Goal: Transaction & Acquisition: Subscribe to service/newsletter

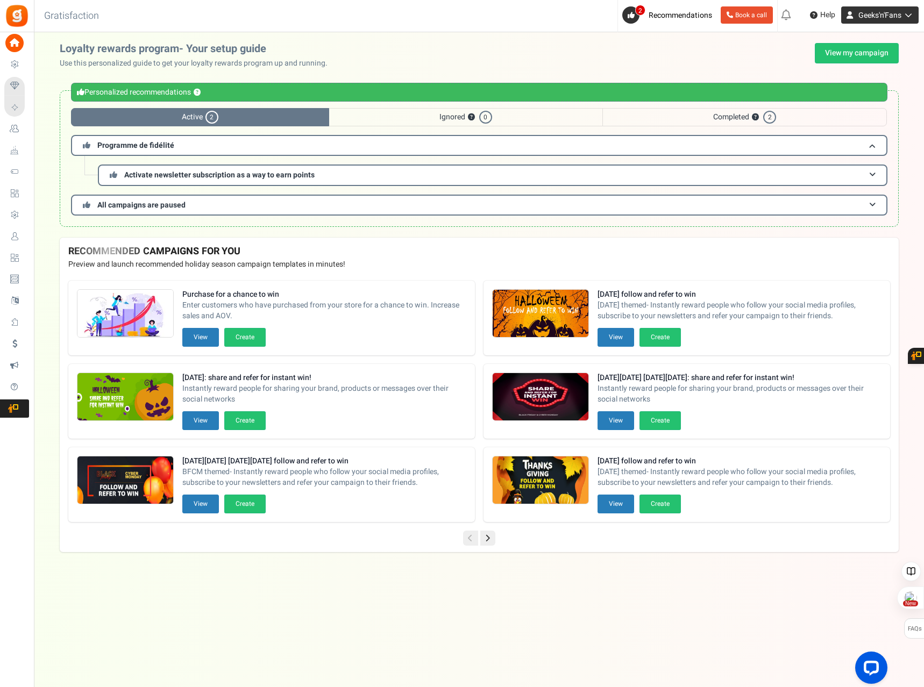
click at [897, 13] on span "Geeks'n'Fans" at bounding box center [879, 15] width 43 height 11
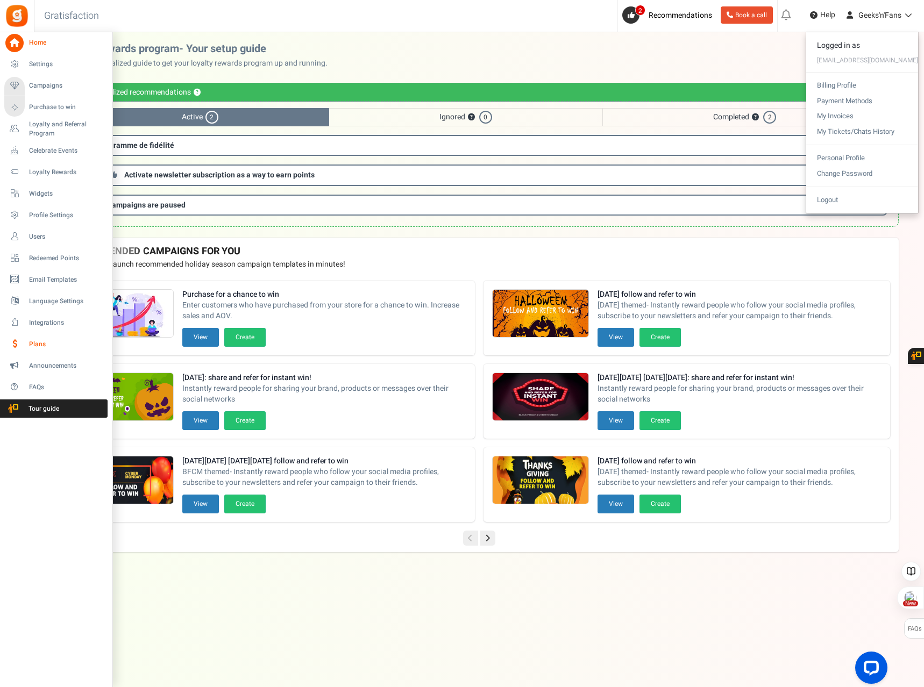
click at [24, 344] on link "Plans" at bounding box center [55, 344] width 103 height 18
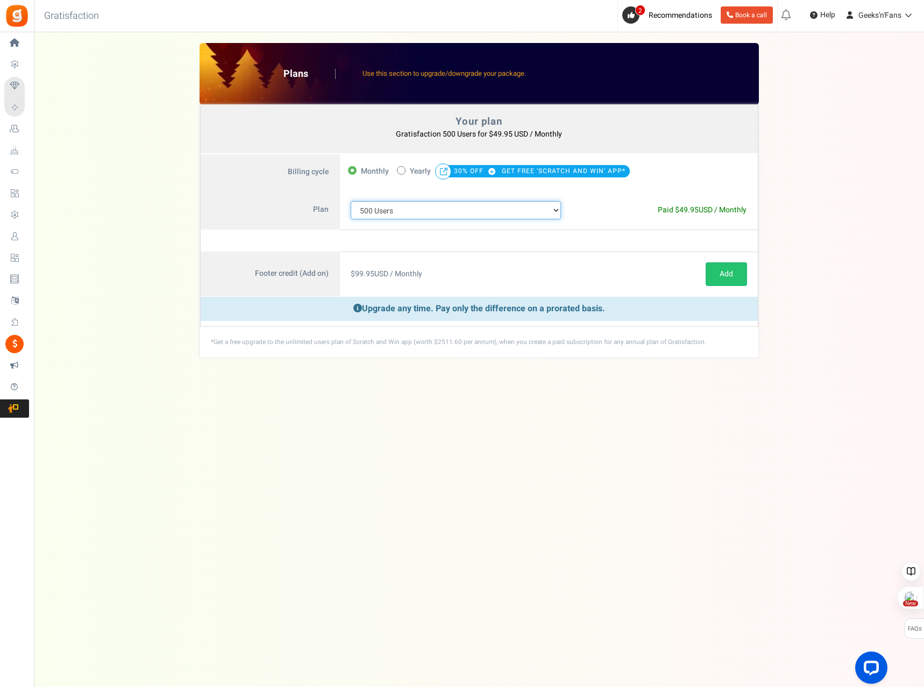
click at [553, 210] on select "100 Users 200 Users 500 Users 1000 Users 2000 Users 3000 Users 4000 Users 5000 …" at bounding box center [456, 210] width 211 height 18
select select "710"
click at [351, 201] on select "100 Users 200 Users 500 Users 1000 Users 2000 Users 3000 Users 4000 Users 5000 …" at bounding box center [456, 210] width 211 height 18
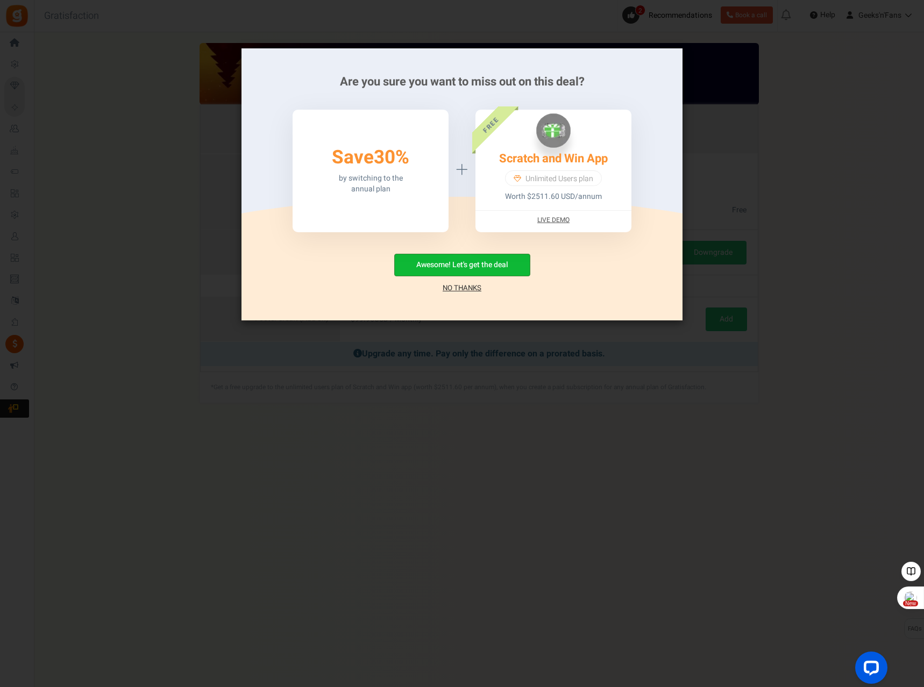
click at [482, 267] on button "Awesome! Let's get the deal" at bounding box center [462, 265] width 136 height 23
radio input "false"
radio input "true"
select select "883"
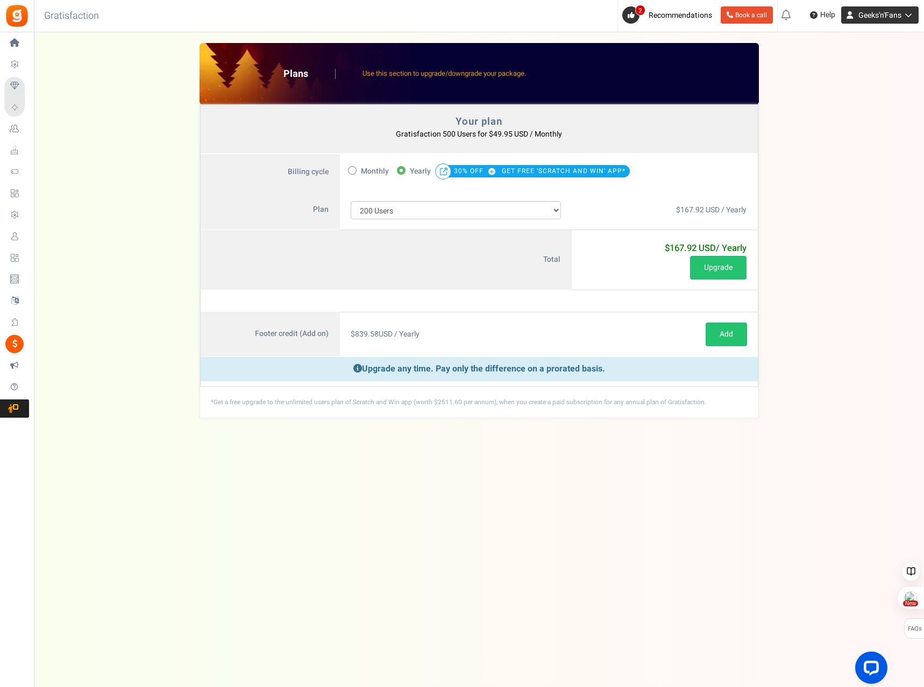
click at [887, 14] on span "Geeks'n'Fans" at bounding box center [879, 15] width 43 height 11
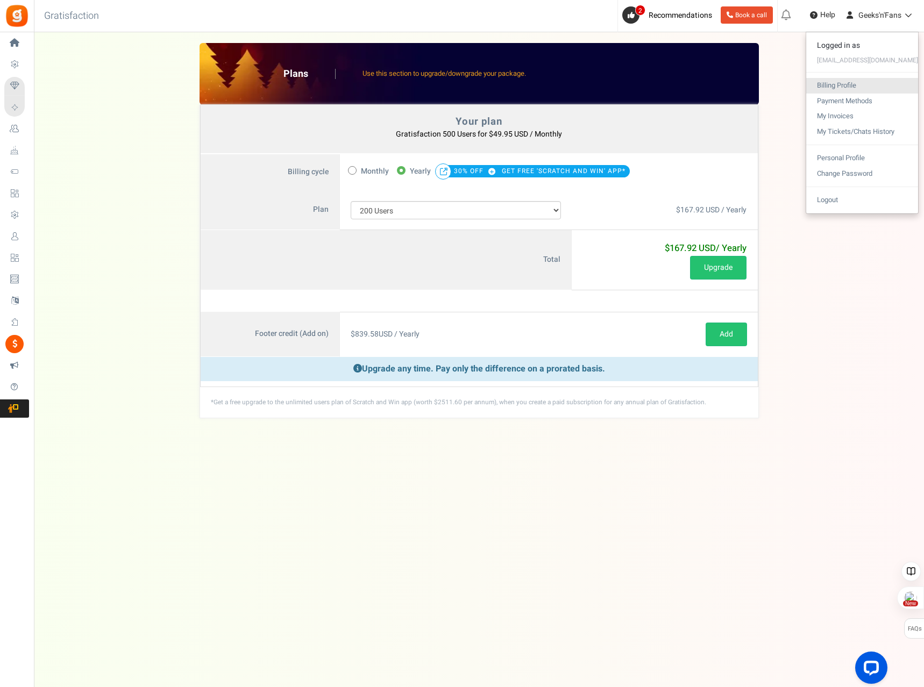
click at [843, 80] on link "Billing Profile" at bounding box center [862, 86] width 112 height 16
